Goal: Contribute content: Contribute content

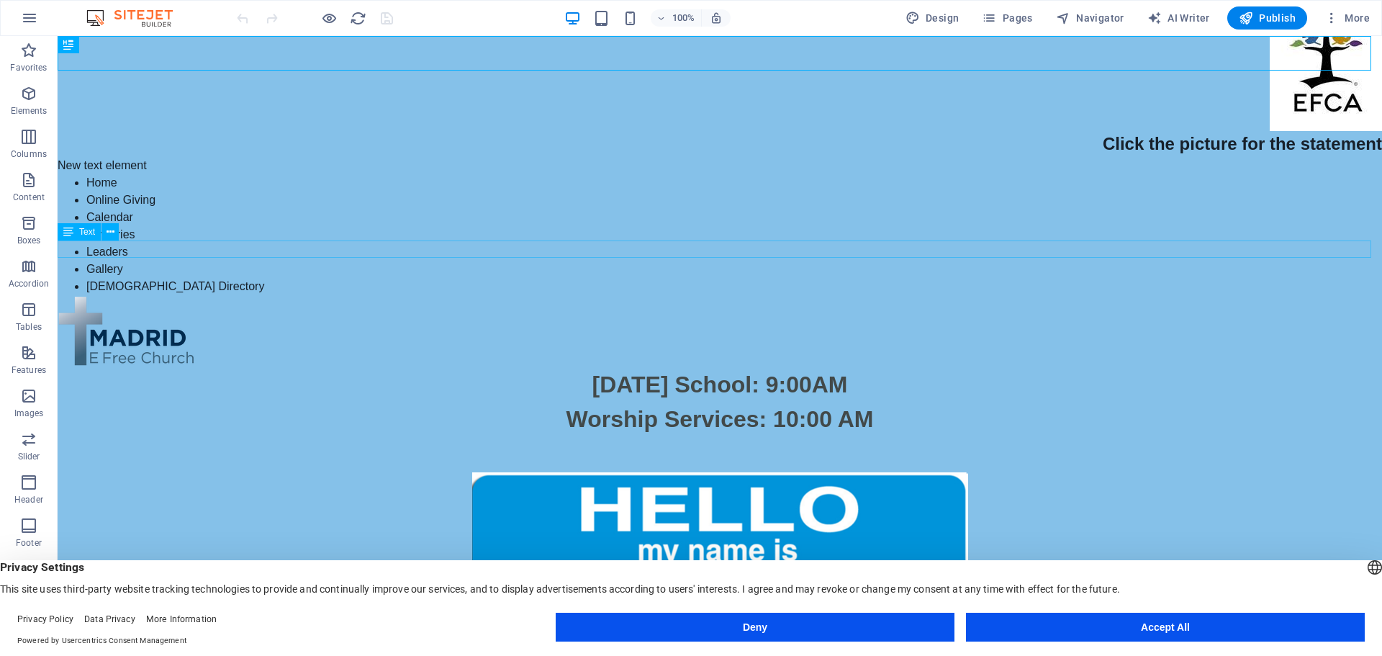
scroll to position [144, 0]
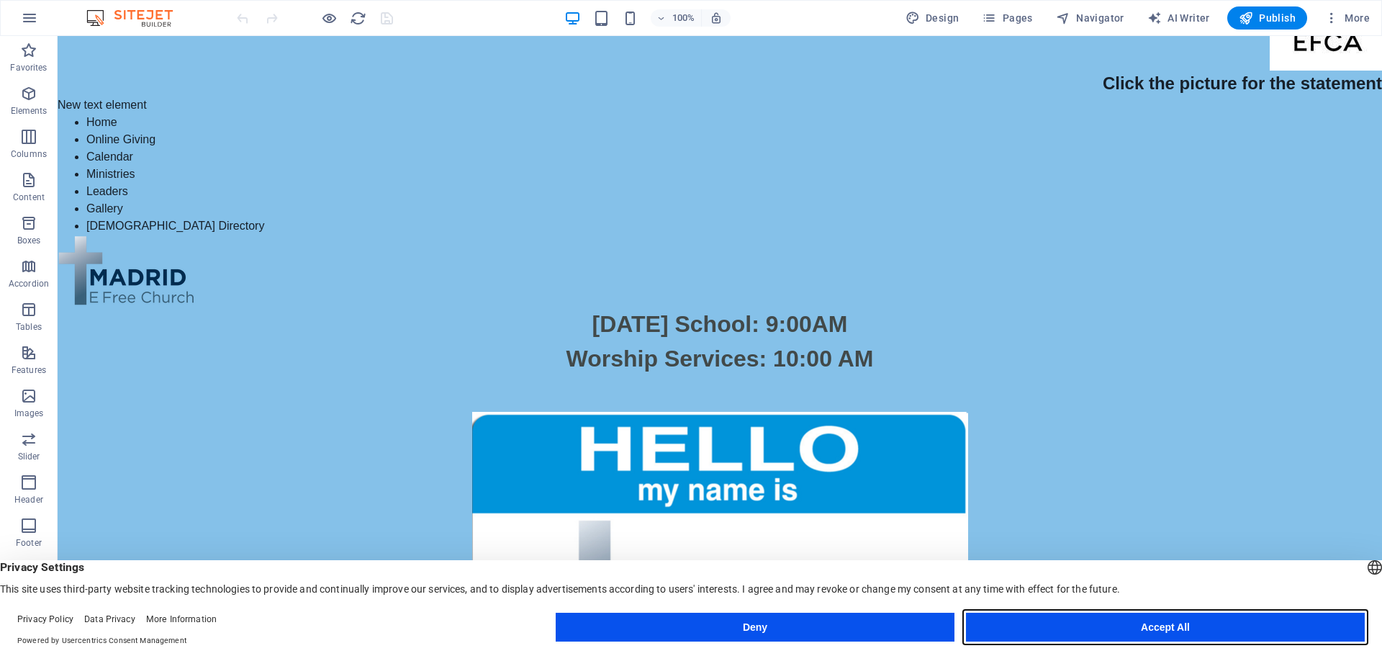
drag, startPoint x: 1193, startPoint y: 628, endPoint x: 1021, endPoint y: 560, distance: 184.9
click at [1193, 628] on button "Accept All" at bounding box center [1165, 627] width 399 height 29
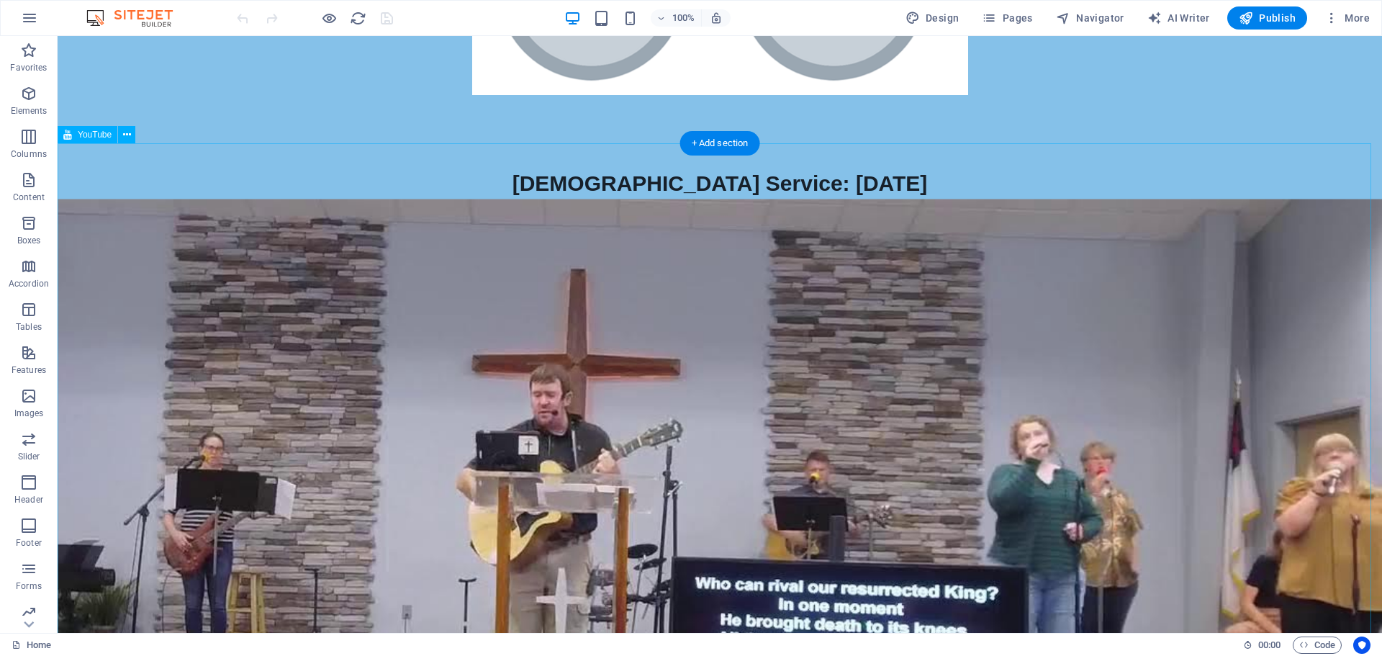
scroll to position [1152, 0]
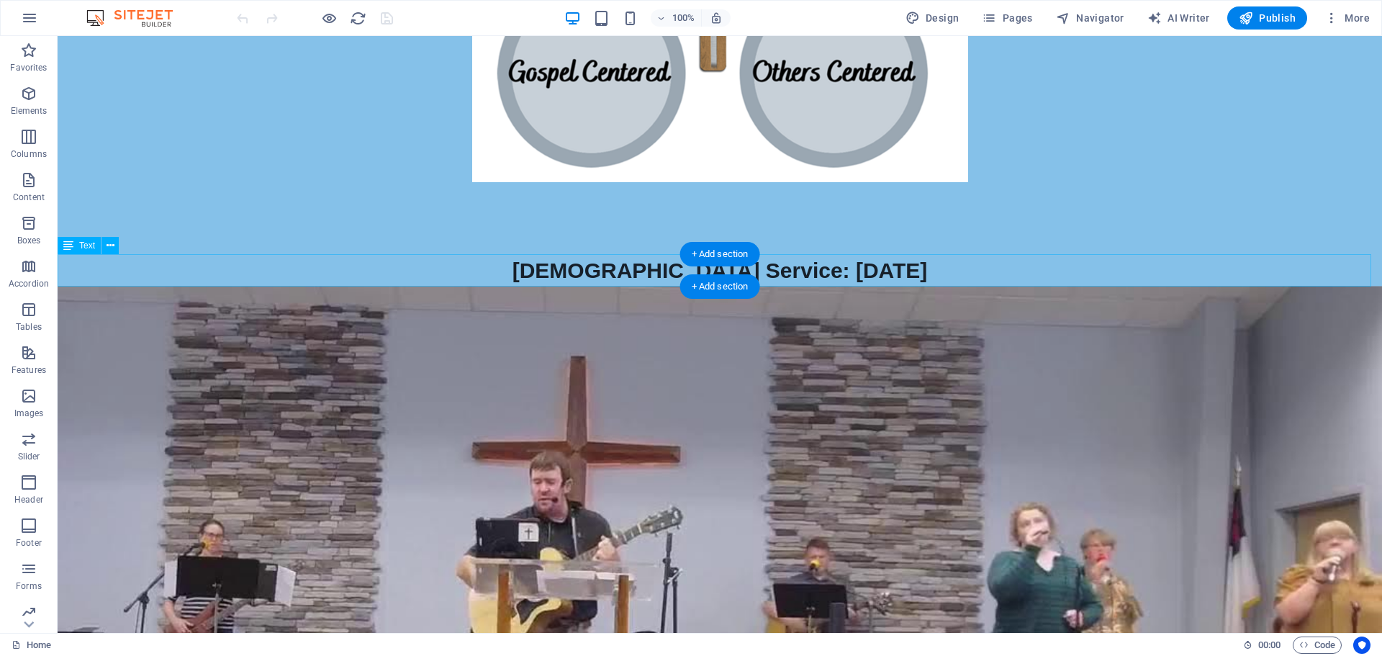
click at [772, 266] on div "[DEMOGRAPHIC_DATA] Service: [DATE]" at bounding box center [720, 270] width 1324 height 32
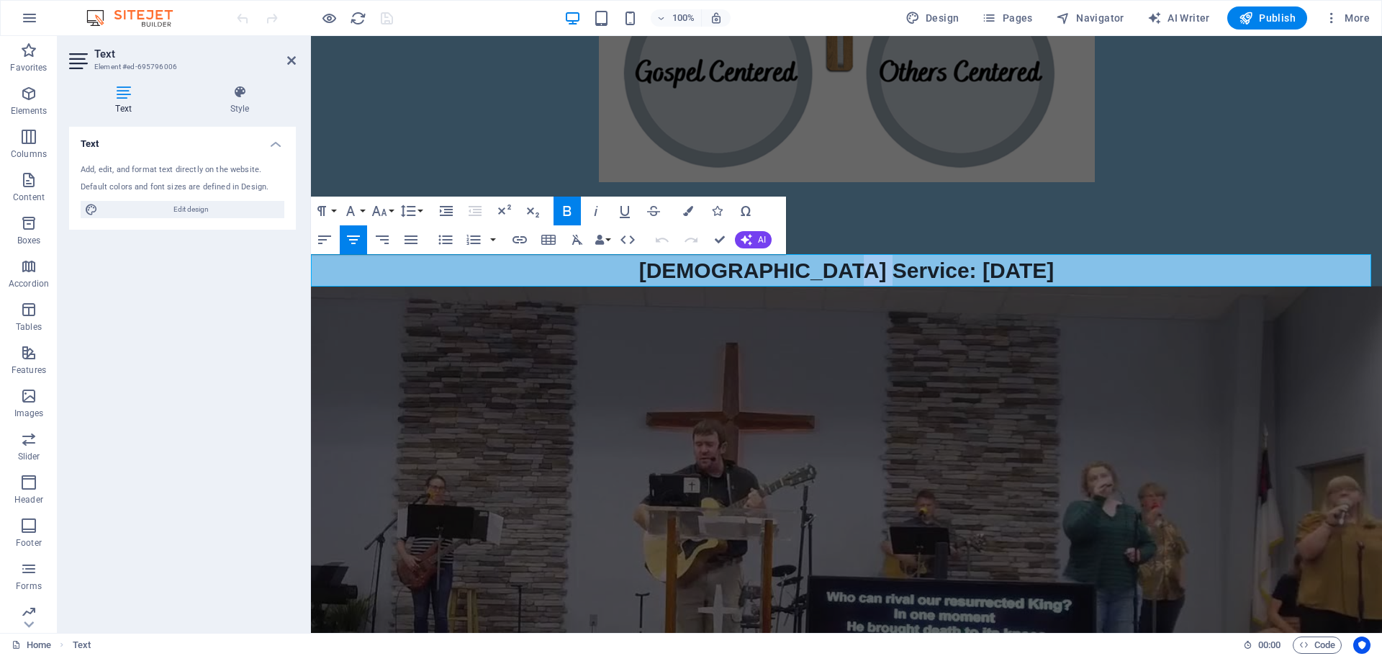
drag, startPoint x: 884, startPoint y: 271, endPoint x: 903, endPoint y: 270, distance: 19.4
click at [913, 274] on span "[DEMOGRAPHIC_DATA] Service: [DATE]" at bounding box center [846, 270] width 415 height 24
click at [944, 265] on span "[DEMOGRAPHIC_DATA] Service: [DATE]" at bounding box center [846, 270] width 415 height 24
click at [1112, 209] on div at bounding box center [846, 218] width 1071 height 72
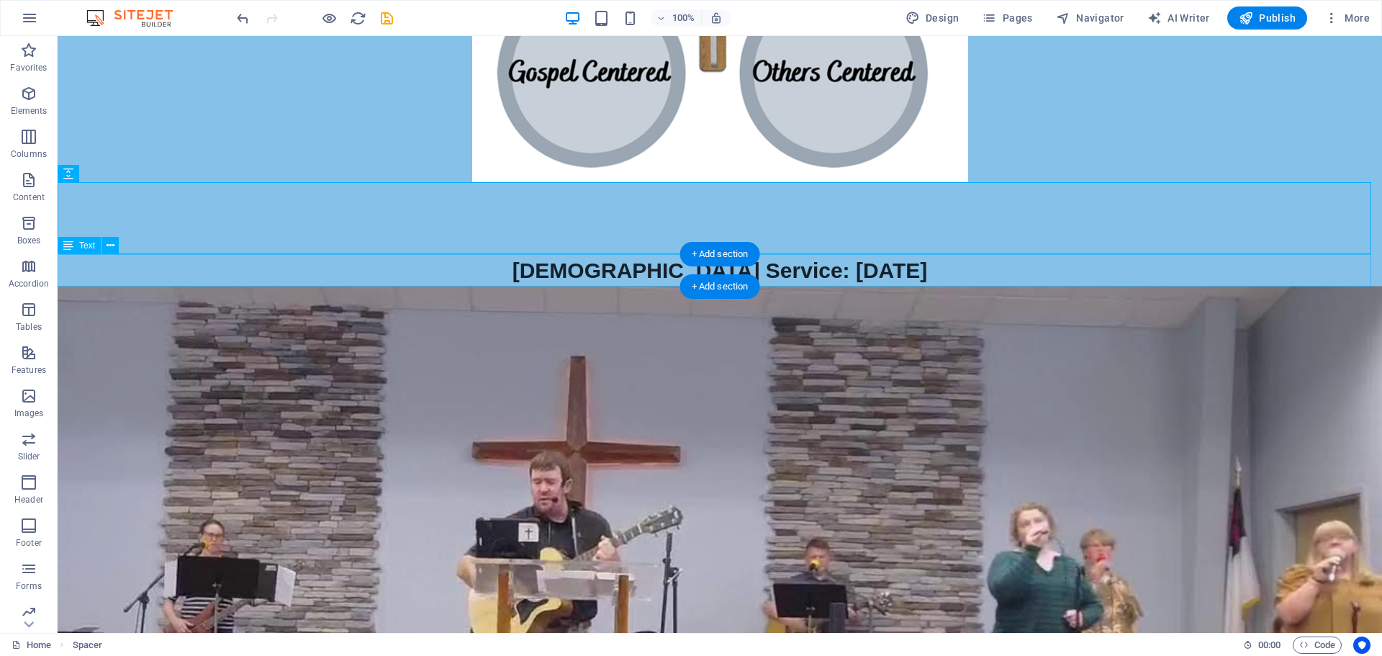
click at [71, 266] on div "[DEMOGRAPHIC_DATA] Service: [DATE]" at bounding box center [720, 270] width 1324 height 32
click at [73, 273] on div "[DEMOGRAPHIC_DATA] Service: [DATE]" at bounding box center [720, 270] width 1324 height 32
click at [88, 281] on span "YouTube" at bounding box center [95, 278] width 34 height 9
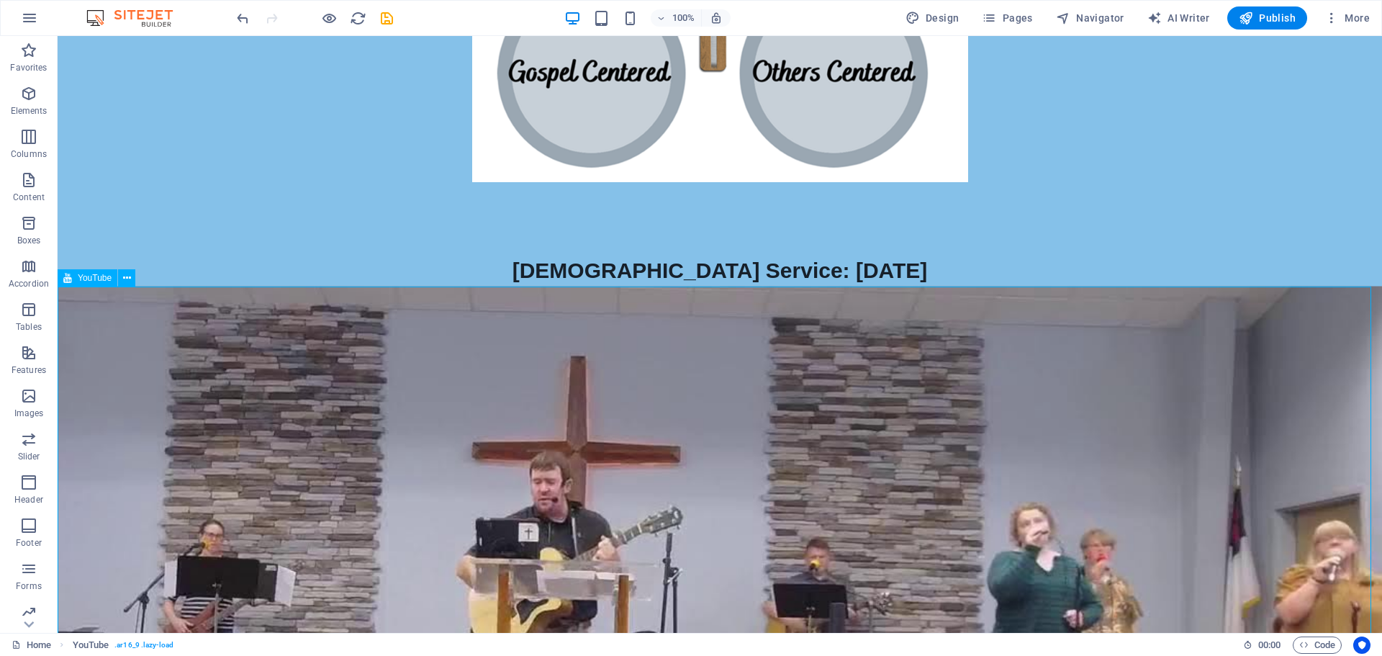
click at [70, 277] on icon at bounding box center [67, 277] width 9 height 17
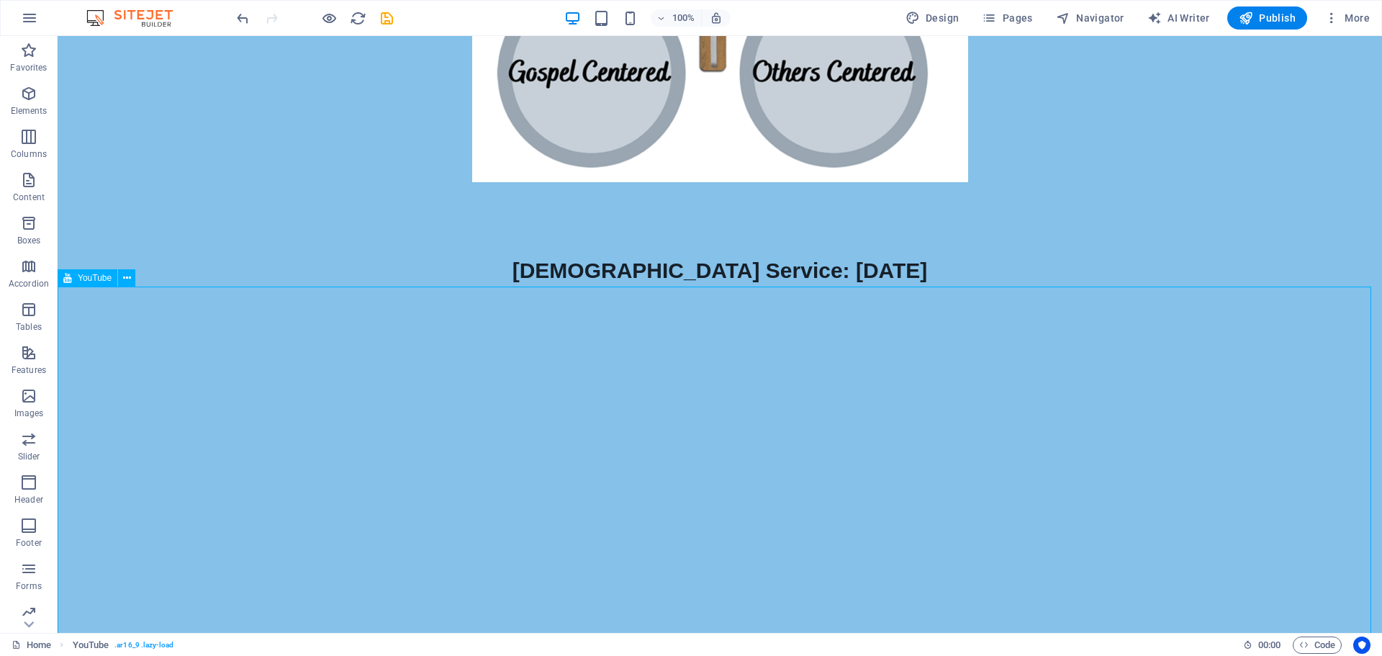
select select "ar16_9"
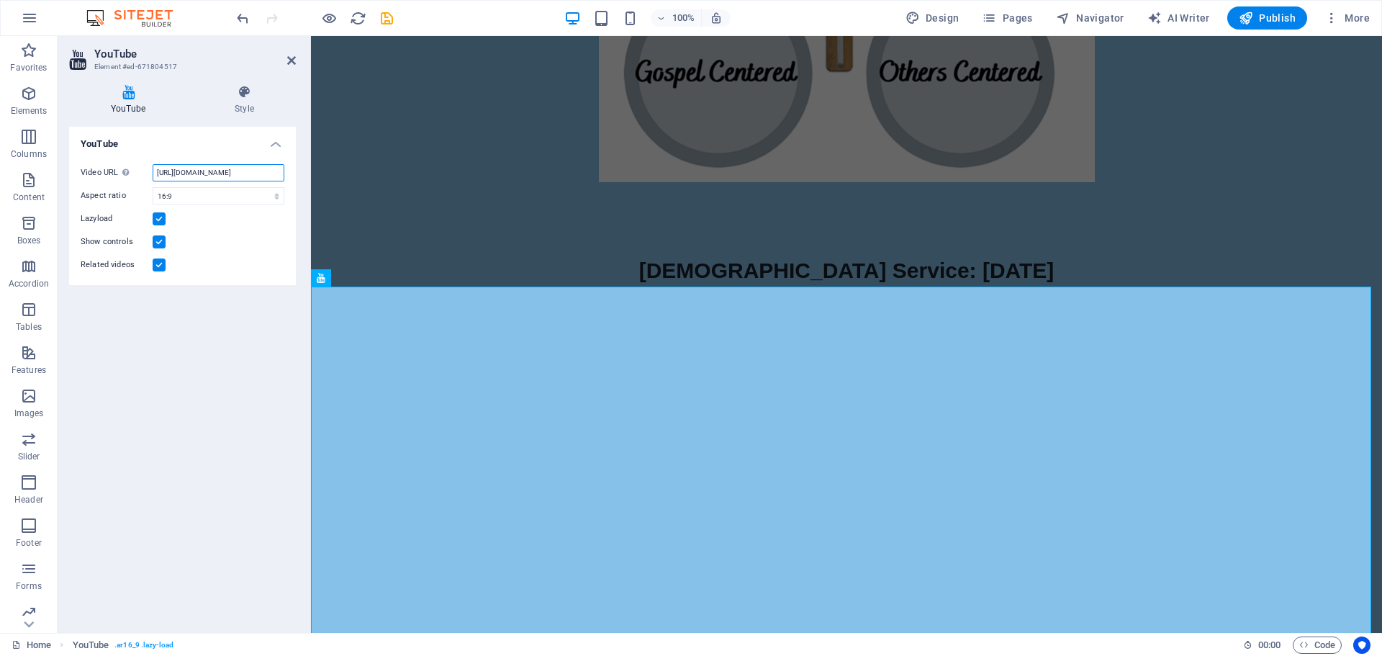
scroll to position [0, 31]
drag, startPoint x: 157, startPoint y: 173, endPoint x: 296, endPoint y: 188, distance: 139.7
click at [296, 188] on div "YouTube Style YouTube Video URL Insert (or paste) a video URL. [URL][DOMAIN_NAM…" at bounding box center [183, 352] width 250 height 559
paste input "[URL][DOMAIN_NAME]"
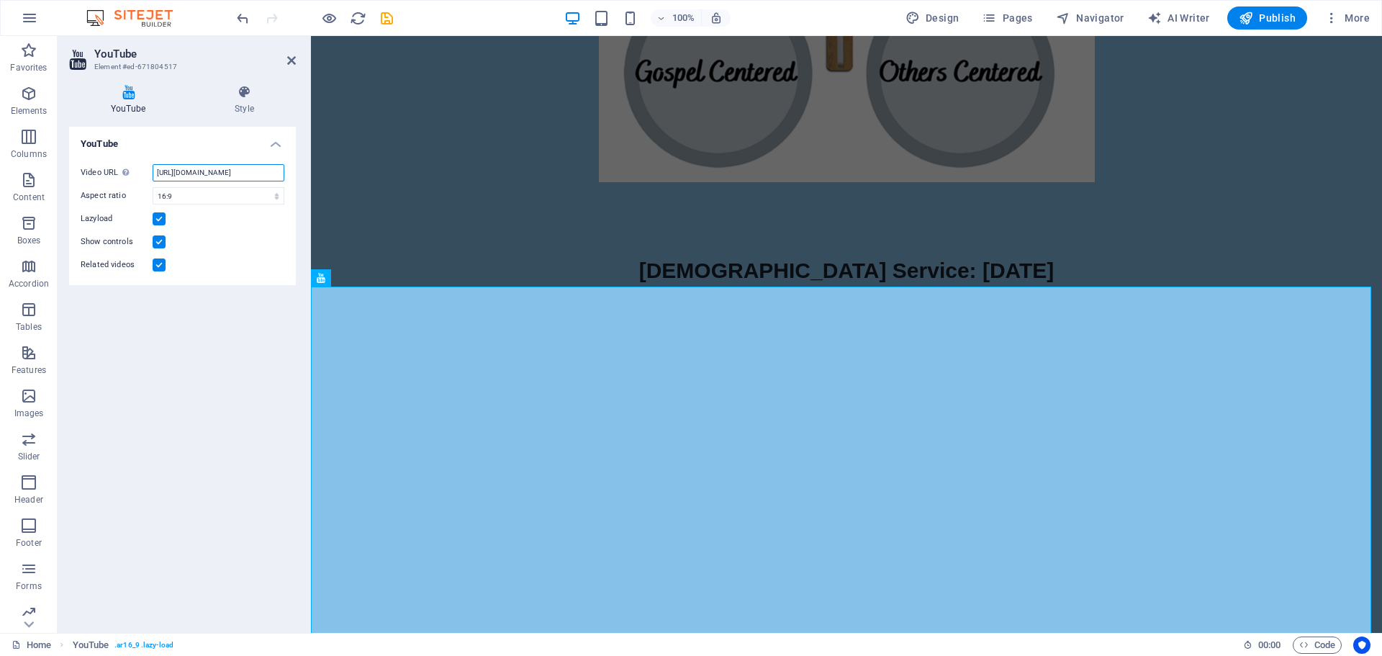
scroll to position [0, 39]
type input "[URL][DOMAIN_NAME]"
click at [290, 61] on icon at bounding box center [291, 61] width 9 height 12
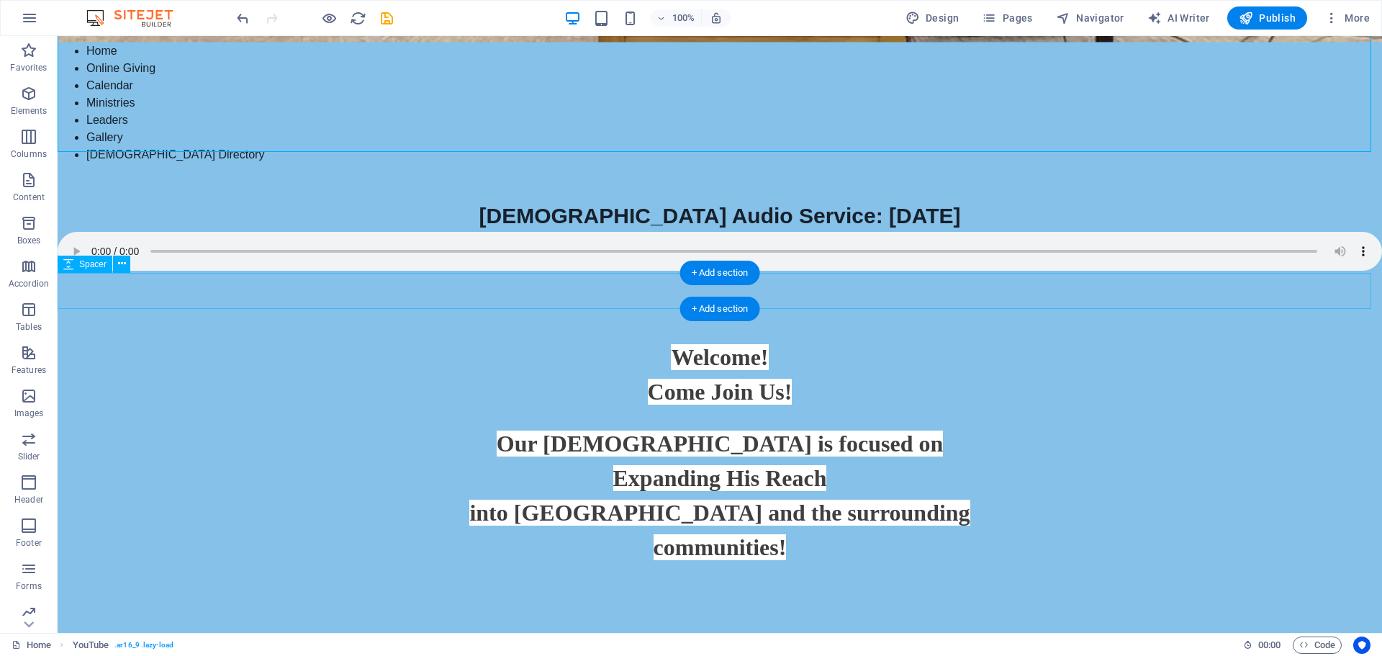
scroll to position [2159, 0]
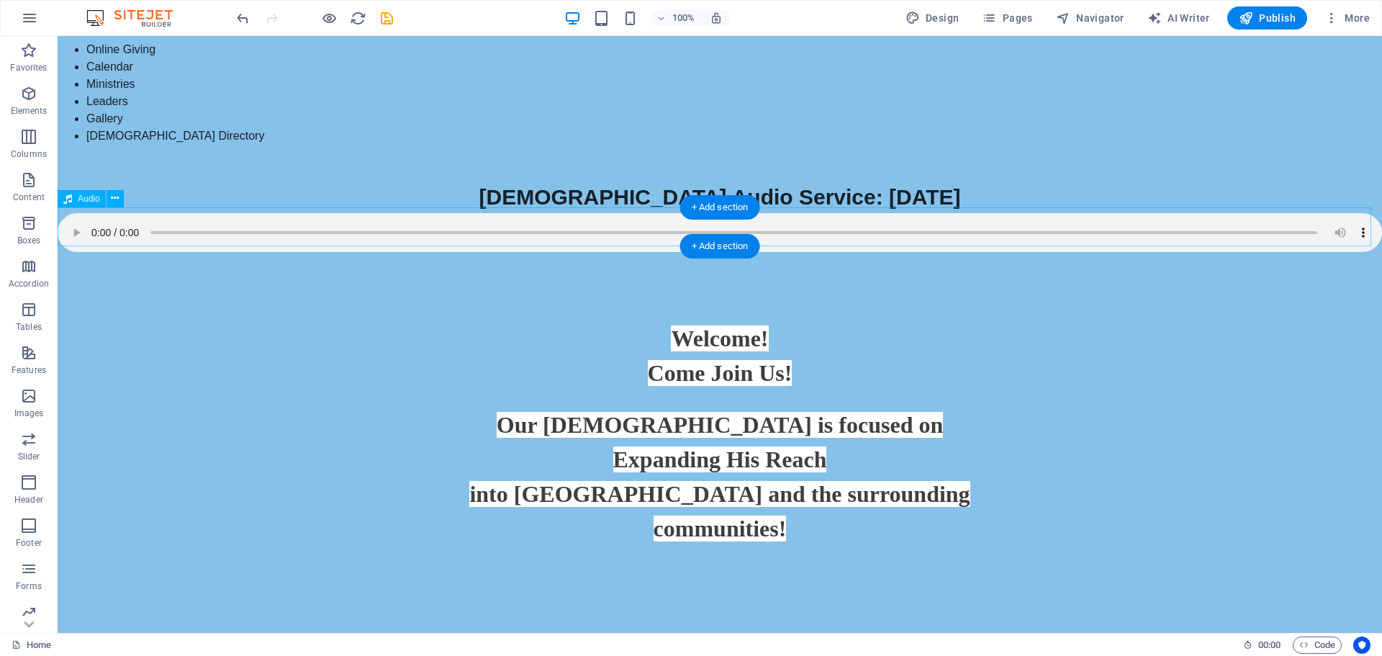
click at [823, 202] on div "[DEMOGRAPHIC_DATA] Audio Service: [DATE]" at bounding box center [720, 197] width 1324 height 32
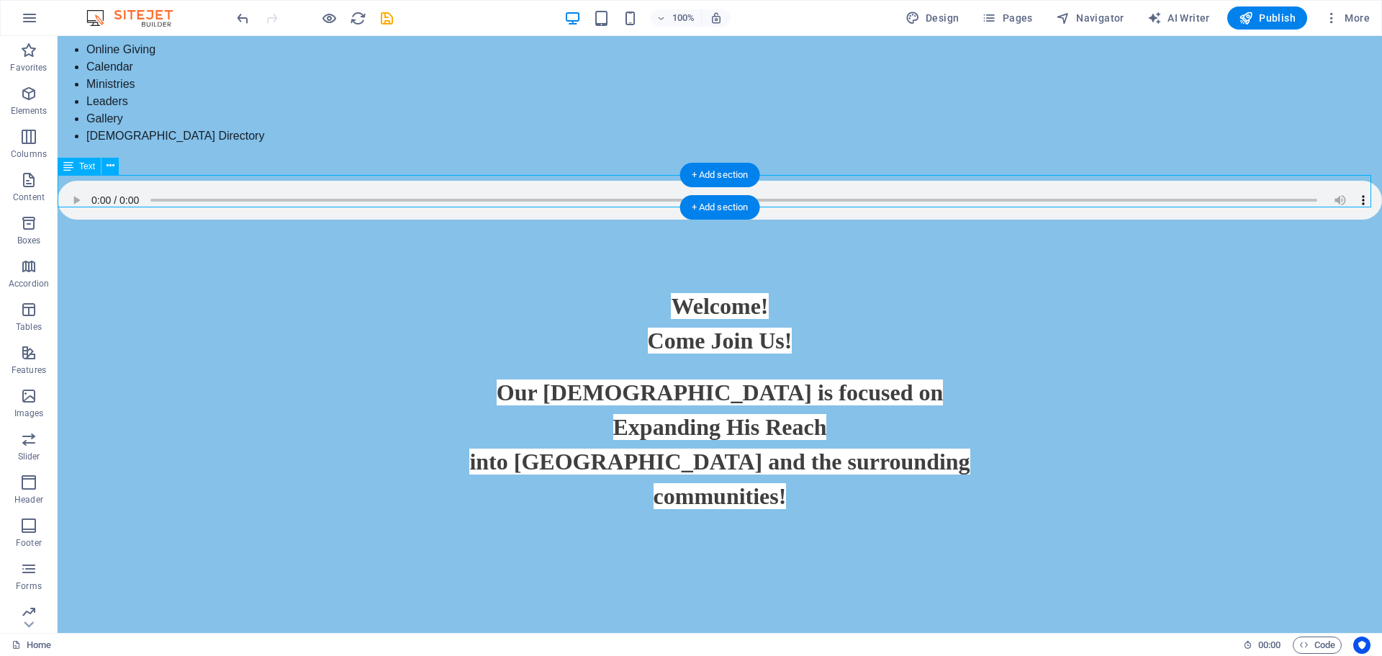
scroll to position [2017, 0]
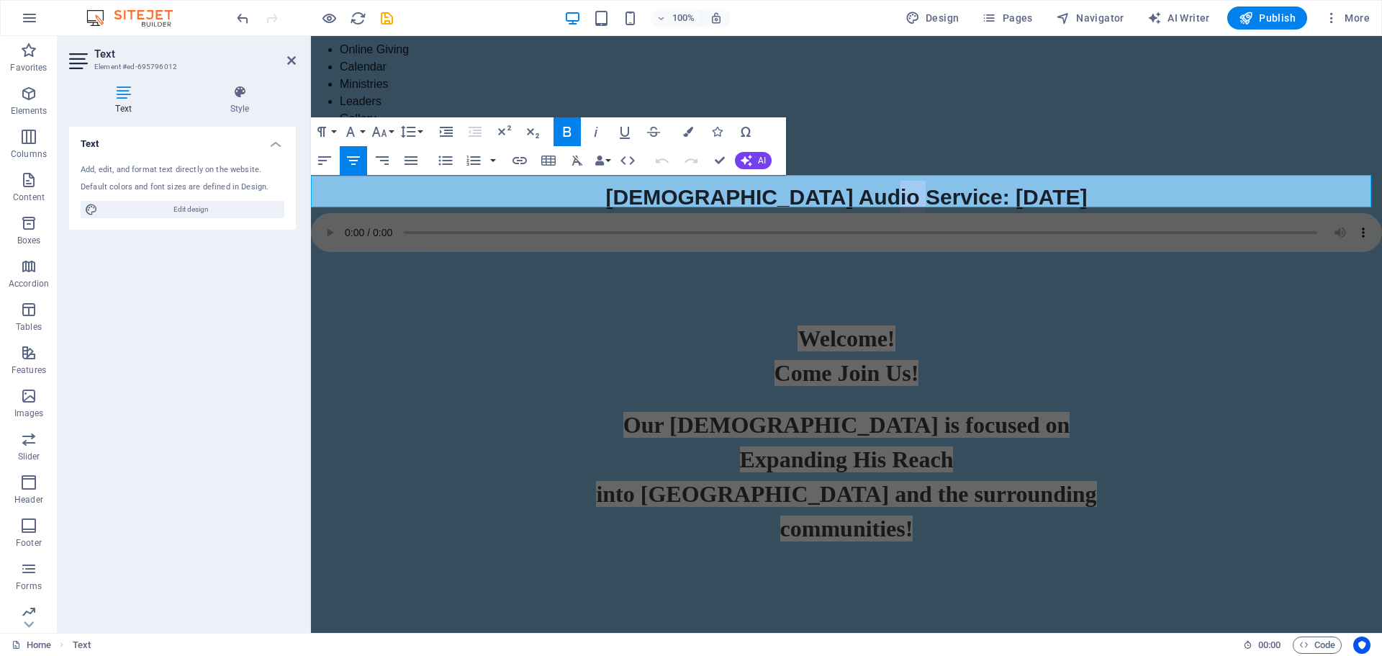
drag, startPoint x: 922, startPoint y: 190, endPoint x: 957, endPoint y: 199, distance: 36.3
click at [957, 199] on span "[DEMOGRAPHIC_DATA] Audio Service: [DATE]" at bounding box center [847, 197] width 482 height 24
click at [944, 196] on span "[DEMOGRAPHIC_DATA] Audio Service: O\ct.21" at bounding box center [846, 197] width 482 height 24
click at [970, 192] on span "[DEMOGRAPHIC_DATA] Audio Service: [DATE]" at bounding box center [847, 197] width 482 height 24
click at [1101, 120] on nav "Home Online Giving Calendar Ministries Leaders Gallery [DEMOGRAPHIC_DATA] Direc…" at bounding box center [846, 84] width 1071 height 121
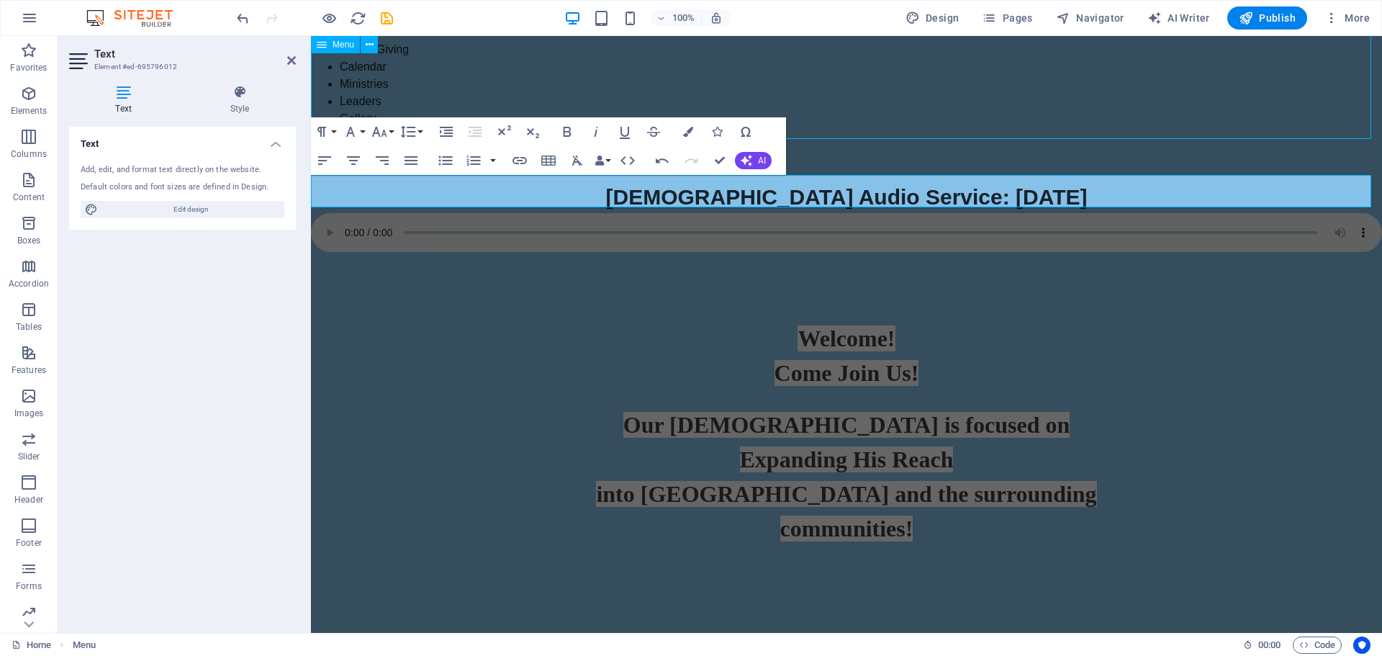
scroll to position [2159, 0]
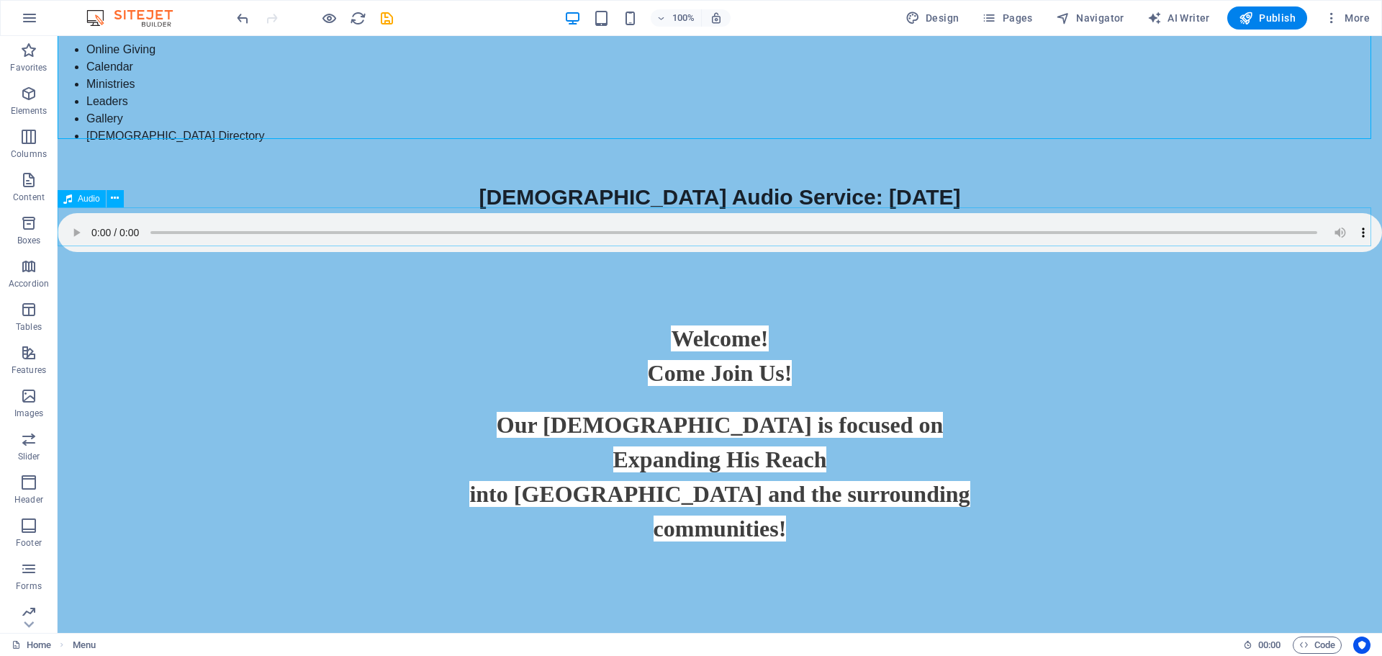
click at [77, 199] on div "Audio" at bounding box center [82, 198] width 48 height 17
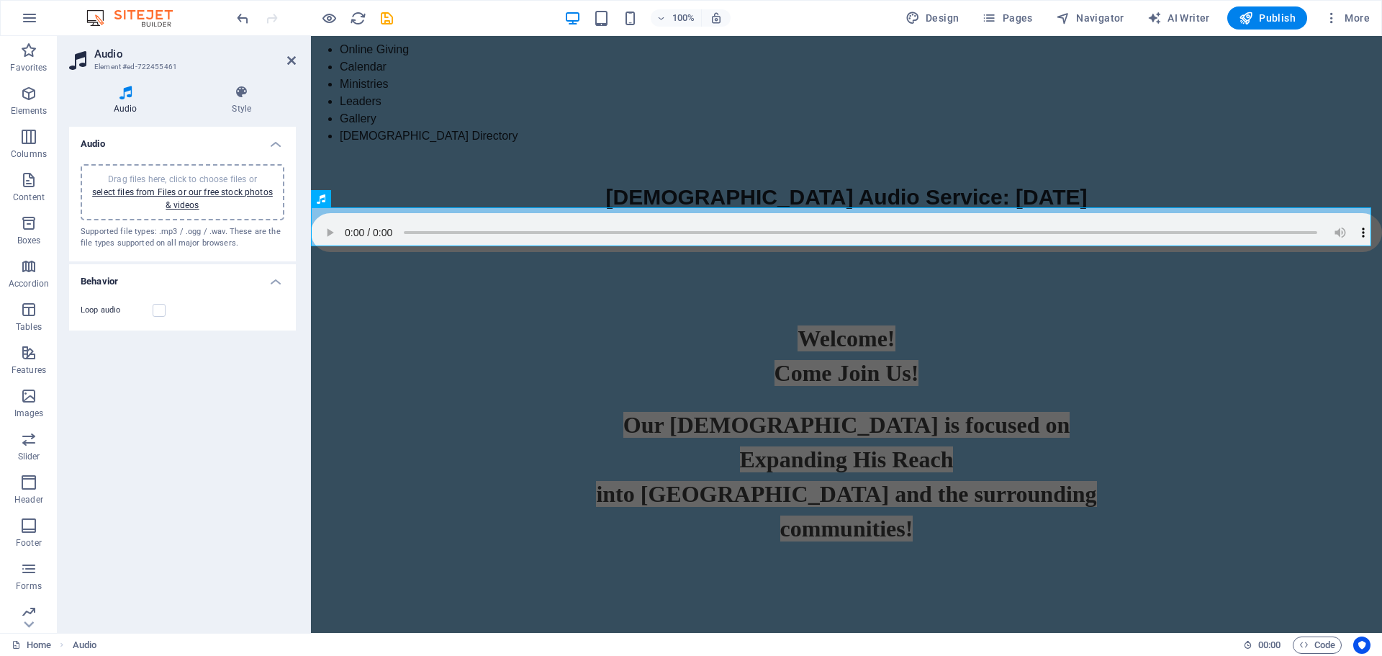
click at [159, 186] on div "Drag files here, click to choose files or select files from Files or our free s…" at bounding box center [182, 192] width 186 height 39
click at [168, 192] on link "select files from Files or our free stock photos & videos" at bounding box center [182, 198] width 181 height 23
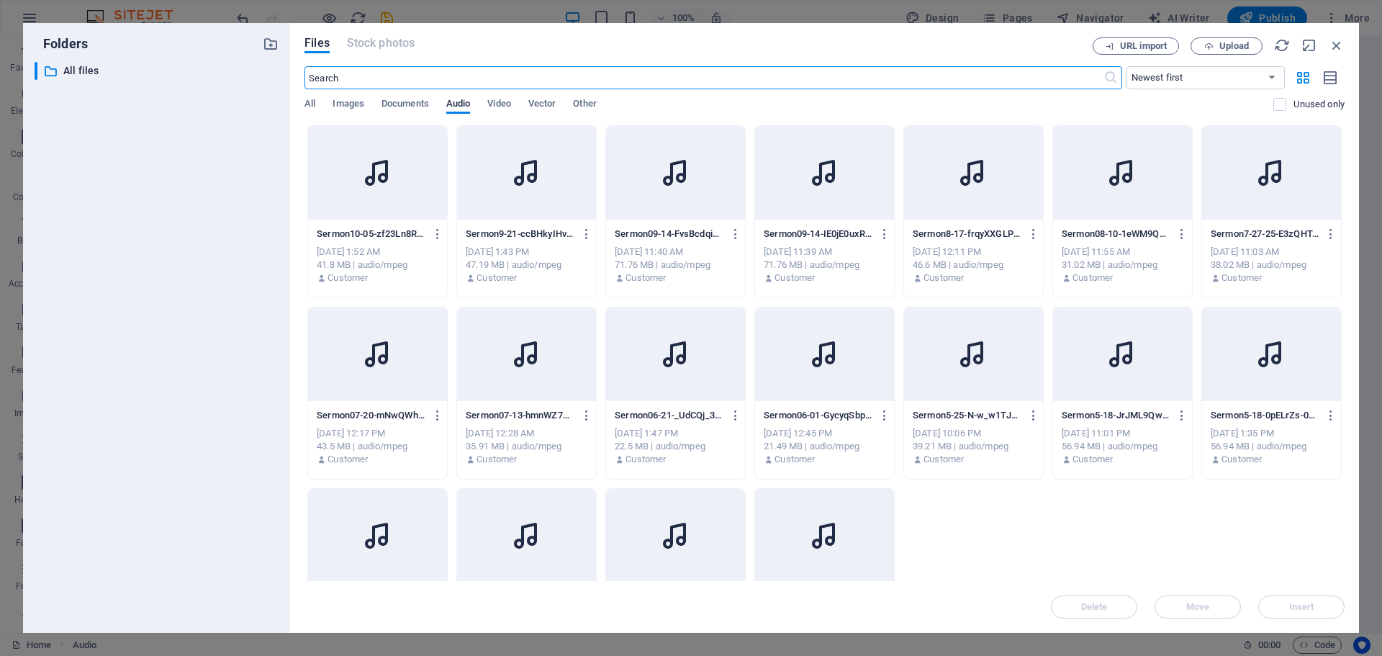
scroll to position [1818, 0]
click at [368, 176] on icon at bounding box center [378, 172] width 35 height 35
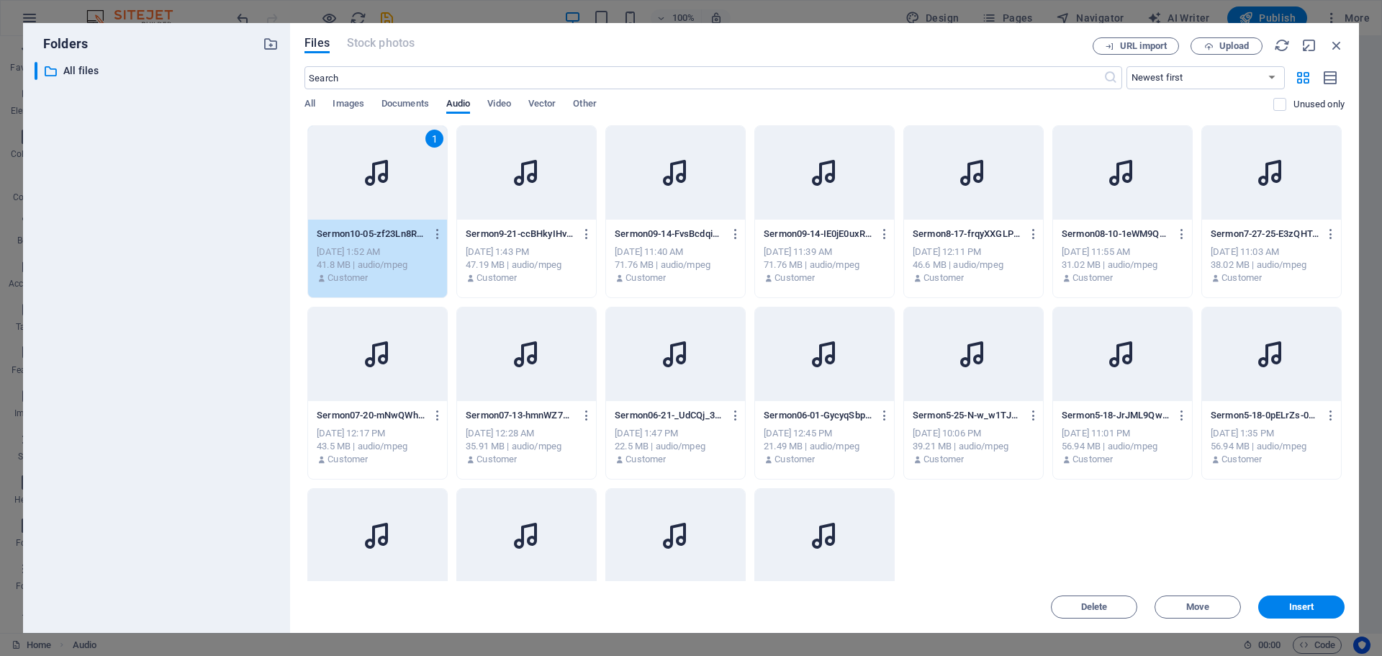
click at [368, 176] on icon at bounding box center [378, 172] width 35 height 35
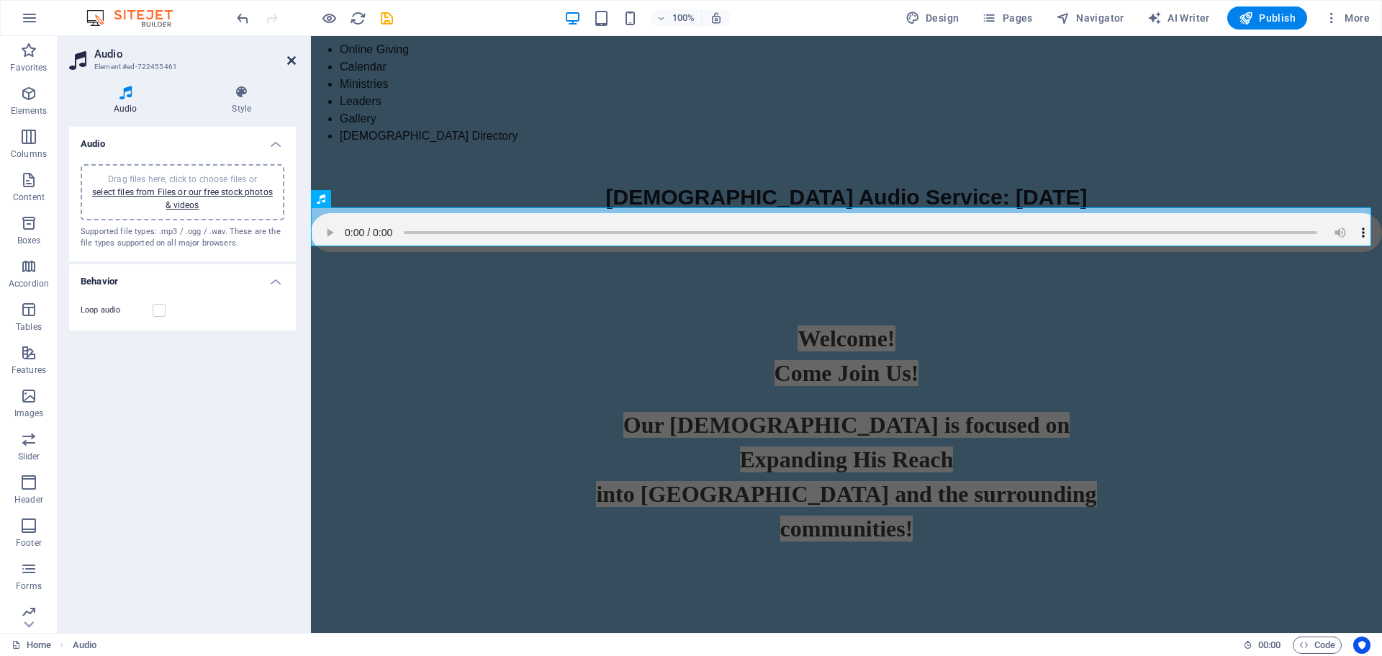
click at [293, 62] on icon at bounding box center [291, 61] width 9 height 12
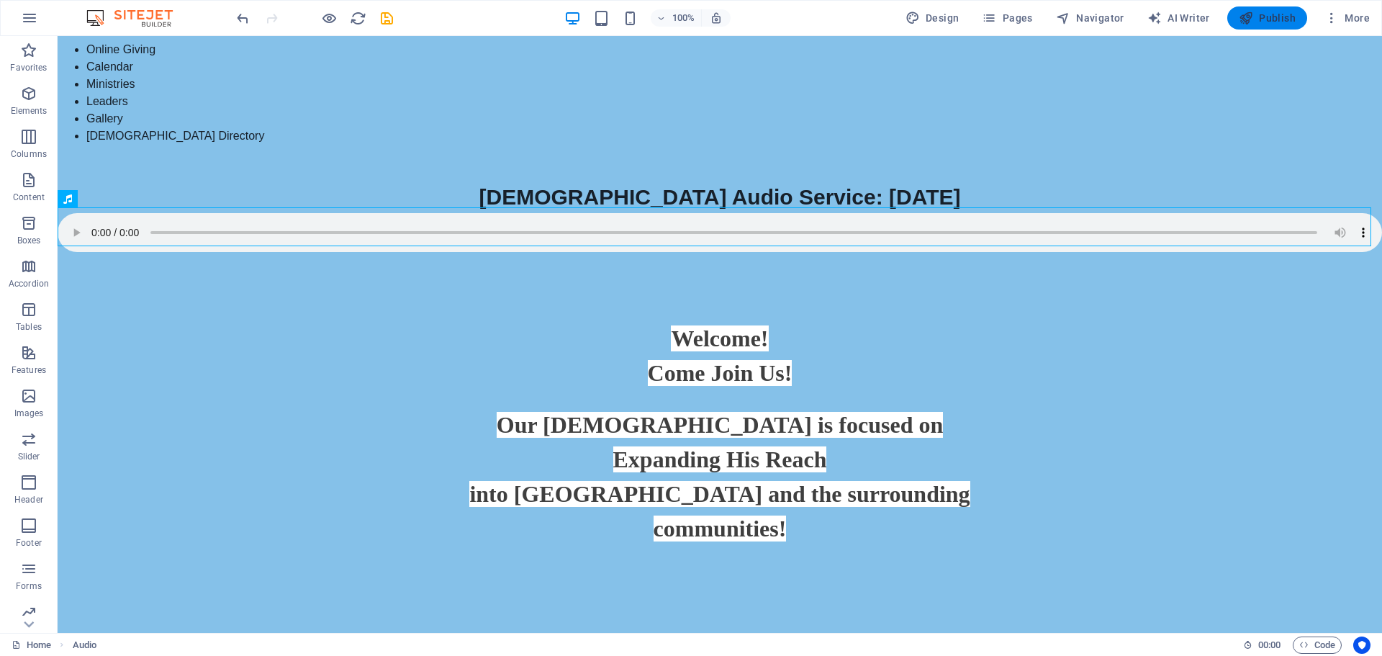
click at [1272, 19] on span "Publish" at bounding box center [1267, 18] width 57 height 14
